Goal: Task Accomplishment & Management: Manage account settings

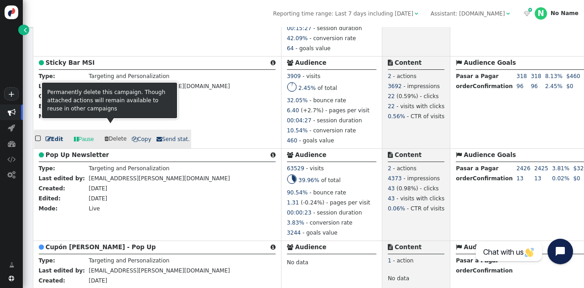
scroll to position [673, 0]
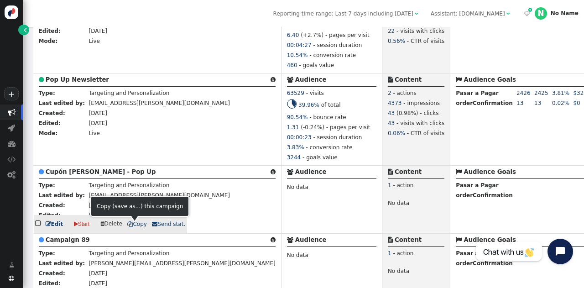
click at [131, 225] on span " Copy" at bounding box center [136, 224] width 19 height 6
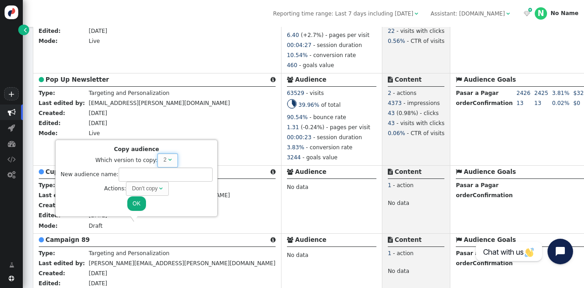
click at [168, 164] on div "" at bounding box center [170, 160] width 4 height 8
click at [136, 189] on div "Don't copy" at bounding box center [145, 188] width 26 height 8
click at [132, 206] on button "OK" at bounding box center [136, 203] width 19 height 14
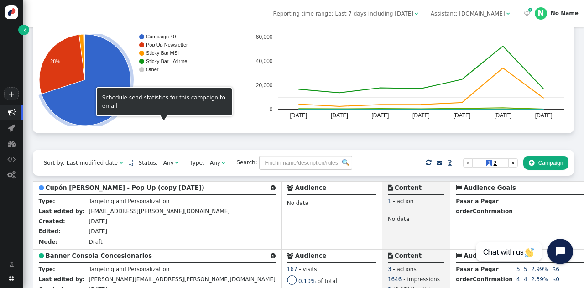
scroll to position [86, 0]
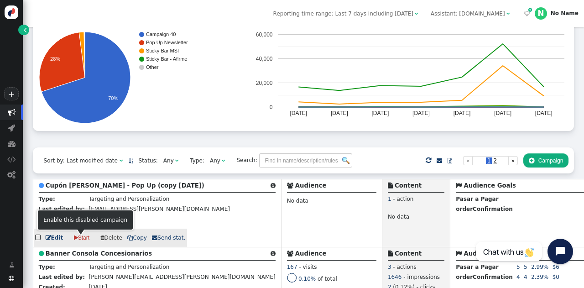
click at [47, 238] on span "" at bounding box center [48, 237] width 5 height 5
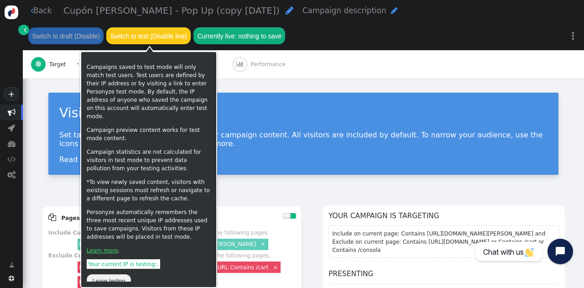
click at [158, 32] on button "Switch to test (Disable live)" at bounding box center [148, 35] width 84 height 16
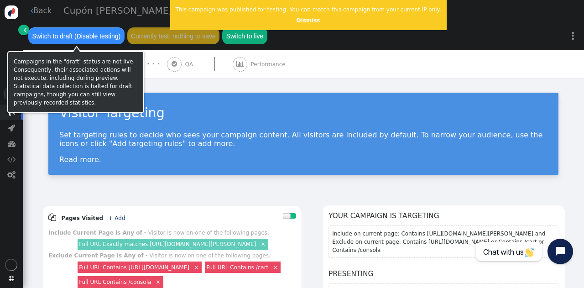
click at [92, 32] on button "Switch to draft (Disable testing)" at bounding box center [76, 35] width 96 height 16
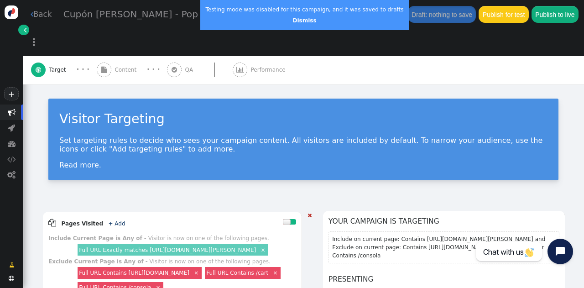
click at [200, 247] on link "Full URL Exactly matches [URL][DOMAIN_NAME][PERSON_NAME]" at bounding box center [167, 250] width 177 height 6
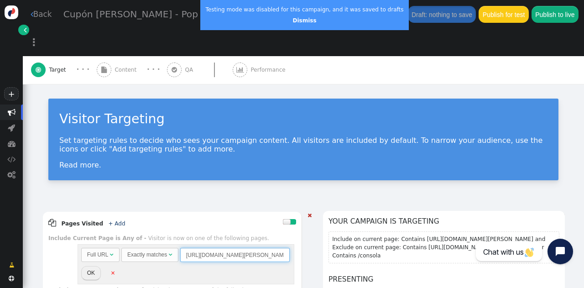
click at [180, 248] on input "[URL][DOMAIN_NAME][PERSON_NAME]" at bounding box center [235, 255] width 110 height 14
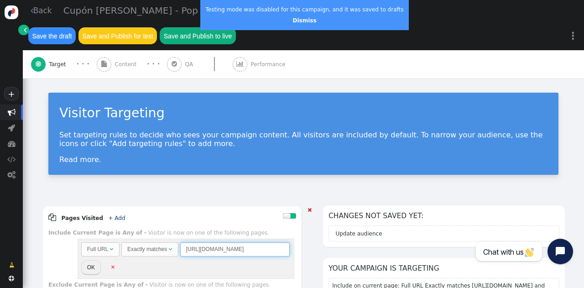
paste input "nuevo-[PERSON_NAME]"
type input "[URL][DOMAIN_NAME][PERSON_NAME]"
click at [98, 260] on button "OK" at bounding box center [91, 267] width 20 height 14
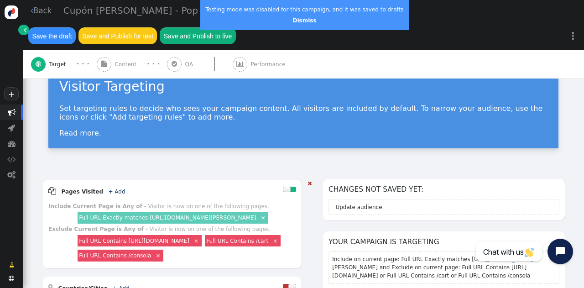
scroll to position [0, 0]
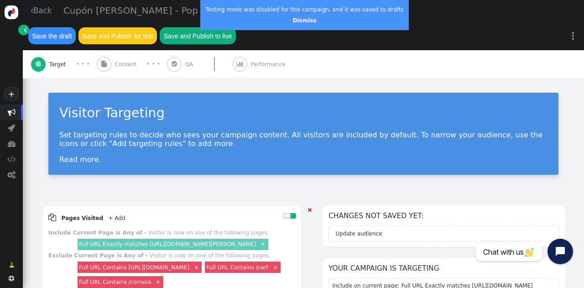
click at [124, 16] on span "Cupón [PERSON_NAME] - Pop Up (copy [DATE])" at bounding box center [171, 10] width 216 height 11
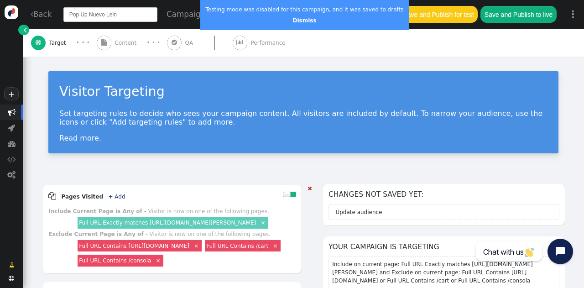
type input "Pop Up Nuevo Lein"
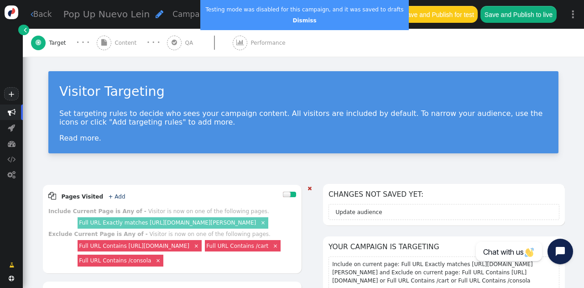
click at [124, 16] on span "Pop Up Nuevo Lein" at bounding box center [106, 14] width 87 height 11
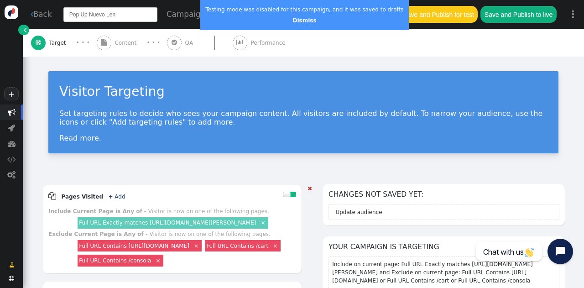
type input "Pop Up Nuevo [PERSON_NAME]"
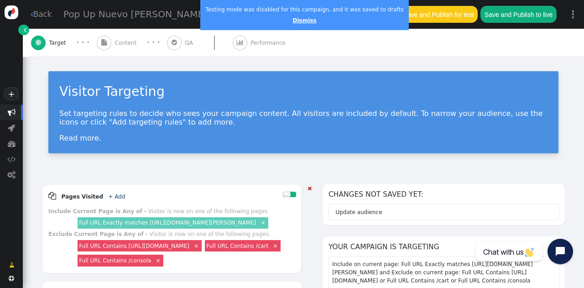
click at [297, 21] on link "Dismiss" at bounding box center [305, 20] width 24 height 6
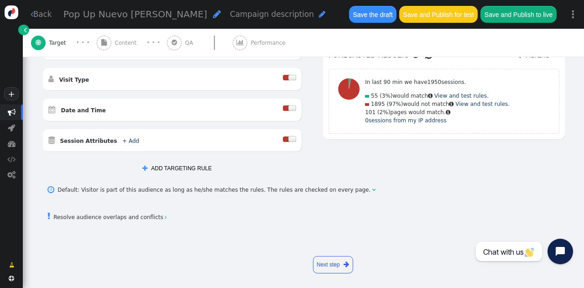
scroll to position [109, 0]
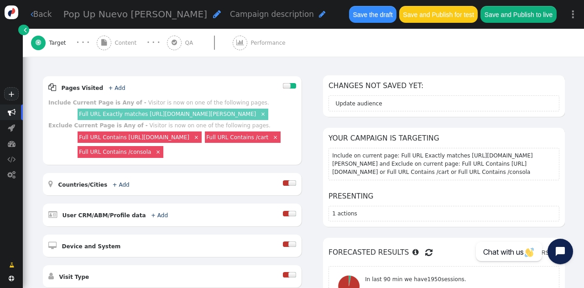
click at [131, 47] on div " Content" at bounding box center [118, 43] width 43 height 28
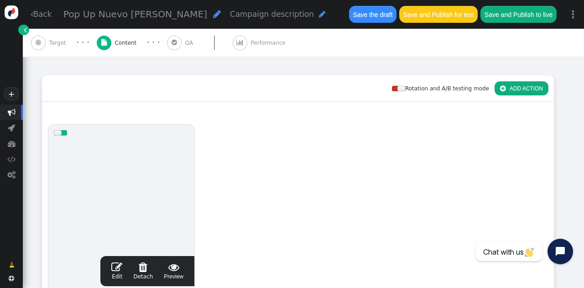
scroll to position [124, 0]
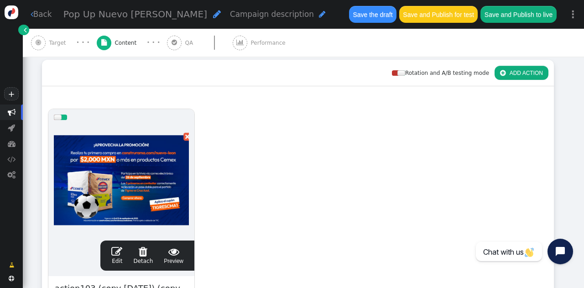
click at [119, 246] on span "" at bounding box center [116, 251] width 11 height 11
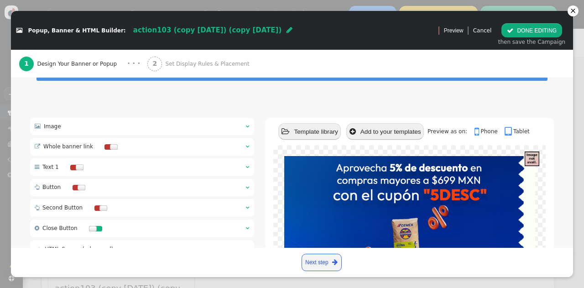
scroll to position [58, 0]
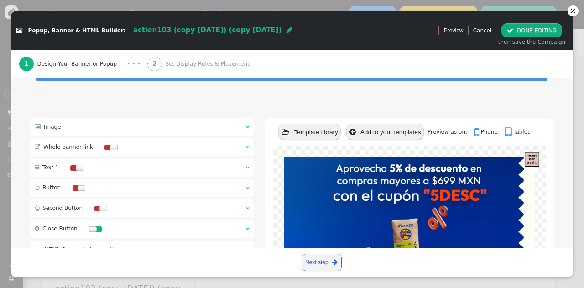
click at [168, 131] on div " Image  " at bounding box center [142, 126] width 224 height 17
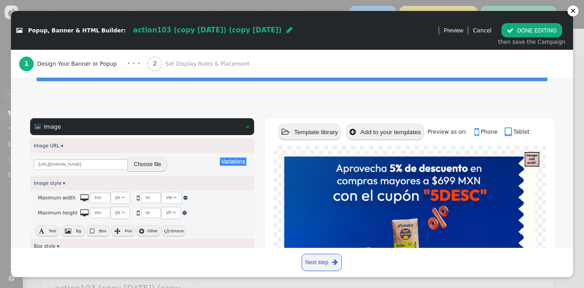
click at [149, 163] on button "Choose file" at bounding box center [147, 164] width 39 height 14
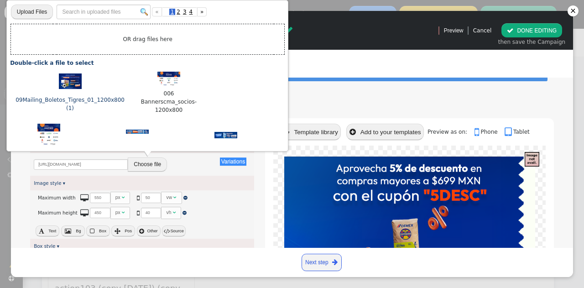
click at [59, 85] on img at bounding box center [70, 81] width 23 height 16
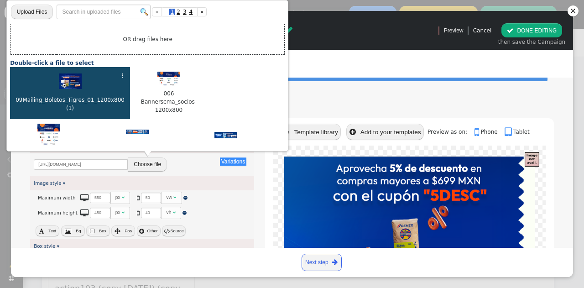
click at [59, 85] on img at bounding box center [70, 81] width 23 height 16
type input "[URL][DOMAIN_NAME]"
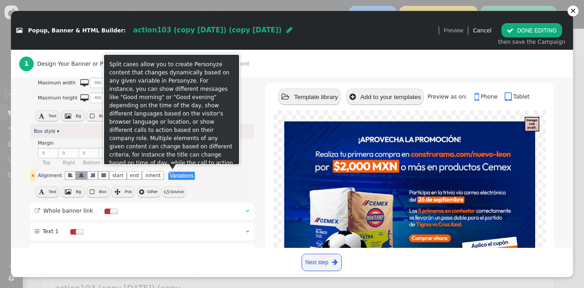
scroll to position [268, 0]
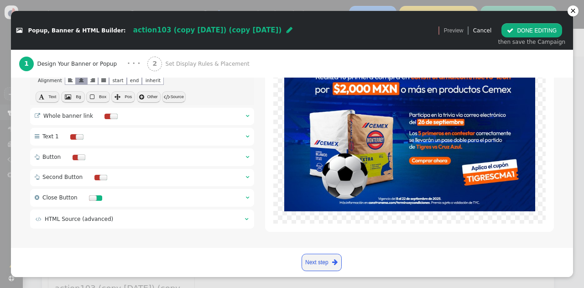
click at [89, 199] on div at bounding box center [93, 197] width 8 height 5
click at [89, 199] on div at bounding box center [92, 197] width 6 height 5
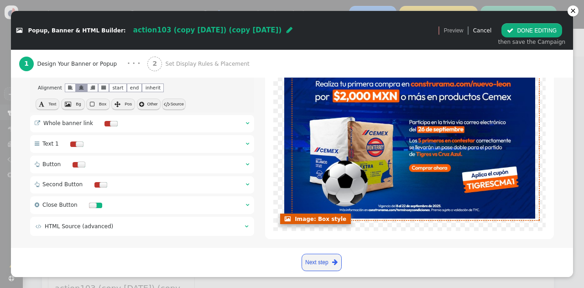
scroll to position [0, 0]
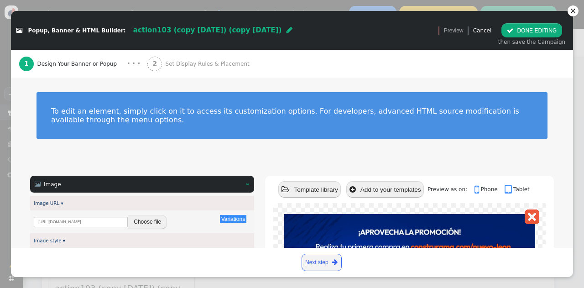
click at [519, 29] on button " DONE EDITING" at bounding box center [532, 30] width 61 height 14
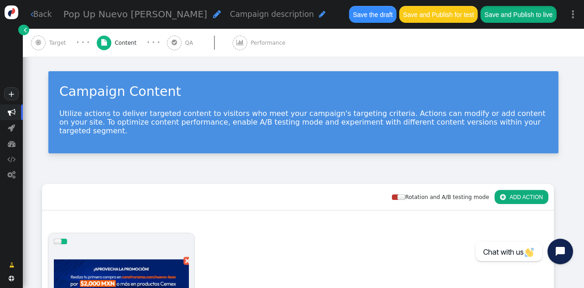
click at [497, 11] on button "Save and Publish to live" at bounding box center [519, 14] width 76 height 16
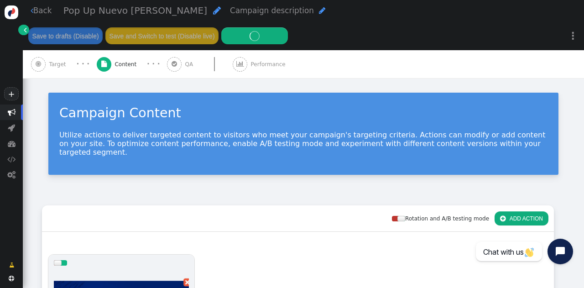
scroll to position [58, 0]
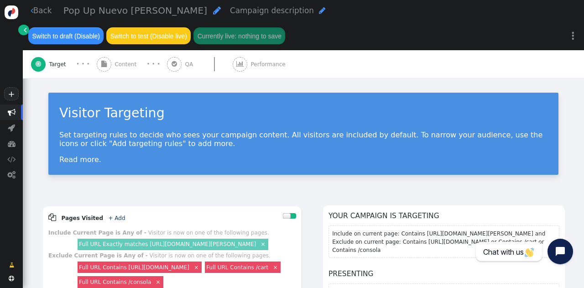
click at [127, 50] on div " Content" at bounding box center [118, 64] width 43 height 28
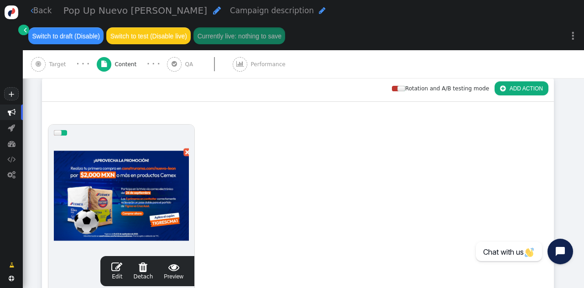
scroll to position [131, 0]
